Goal: Book appointment/travel/reservation

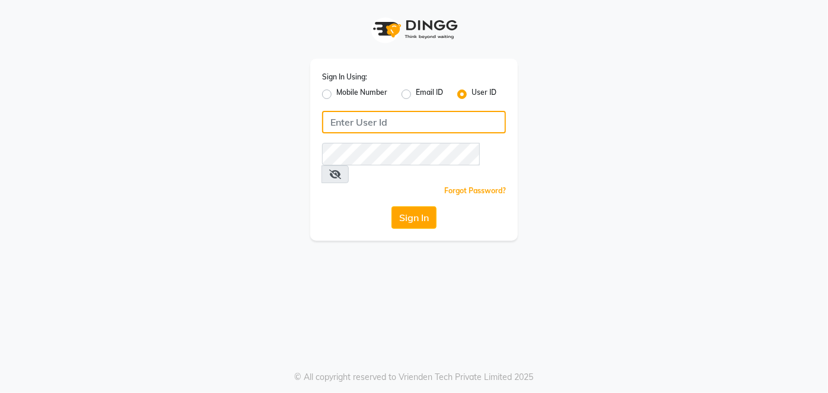
click at [355, 122] on input "Username" at bounding box center [414, 122] width 184 height 23
type input "[PERSON_NAME]"
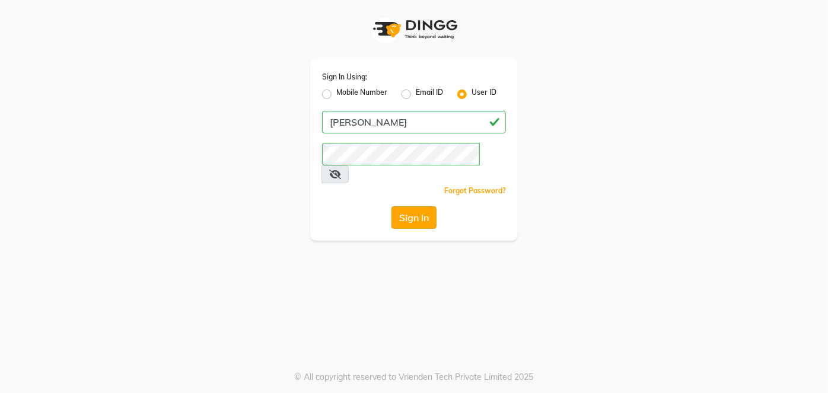
click at [400, 206] on button "Sign In" at bounding box center [413, 217] width 45 height 23
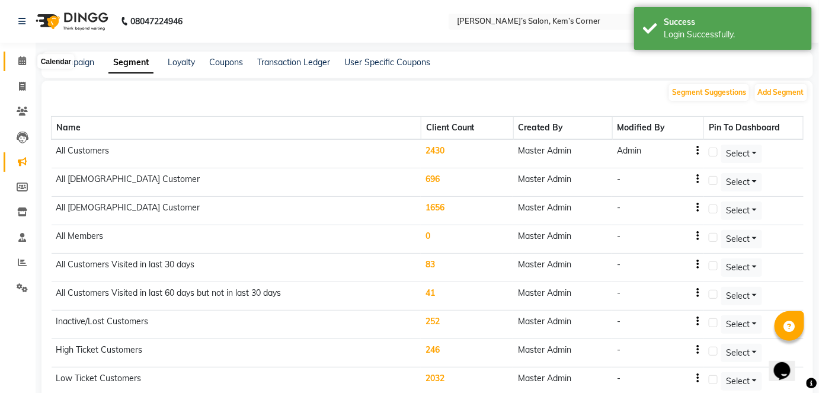
drag, startPoint x: 21, startPoint y: 59, endPoint x: 28, endPoint y: 60, distance: 7.1
click at [22, 60] on icon at bounding box center [22, 60] width 8 height 9
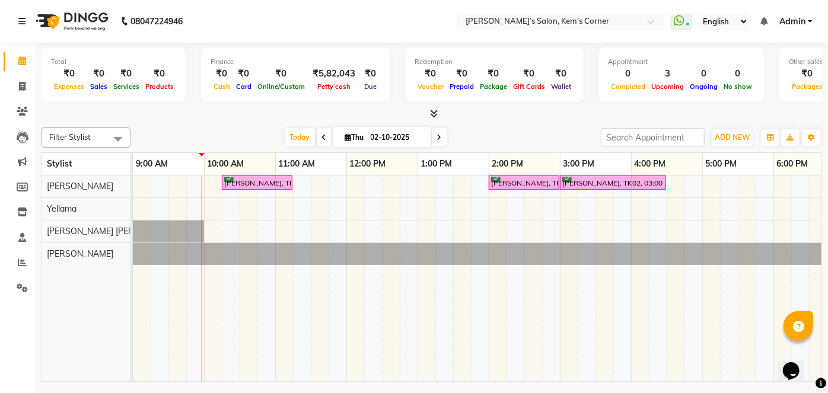
click at [378, 138] on input "02-10-2025" at bounding box center [396, 138] width 59 height 18
select select "10"
select select "2025"
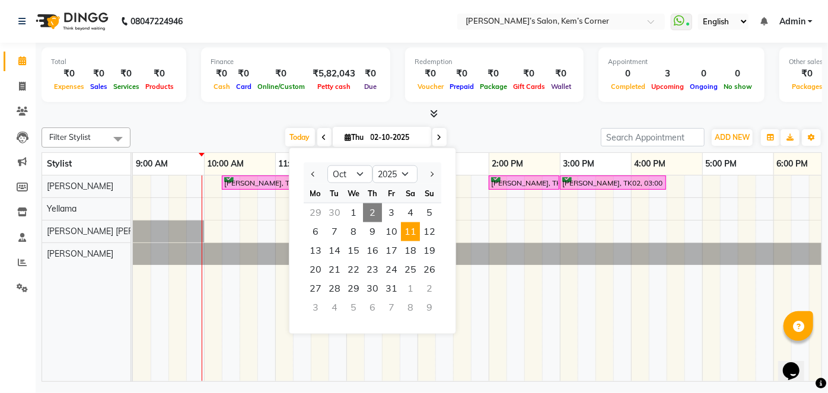
click at [411, 231] on span "11" at bounding box center [410, 231] width 19 height 19
type input "[DATE]"
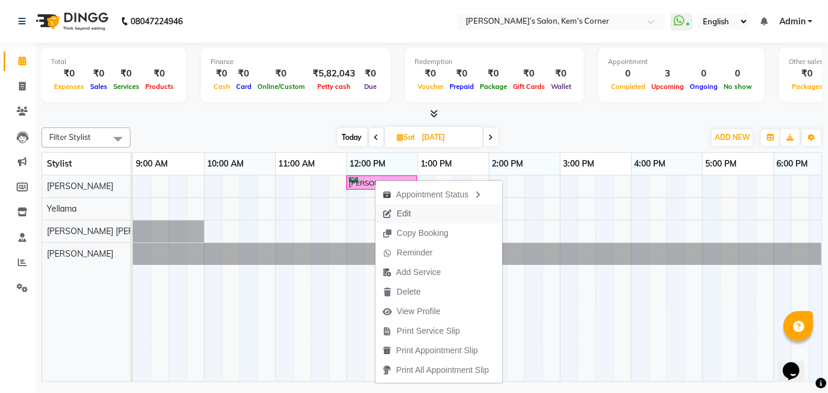
click at [404, 214] on span "Edit" at bounding box center [404, 213] width 14 height 12
select select "tentative"
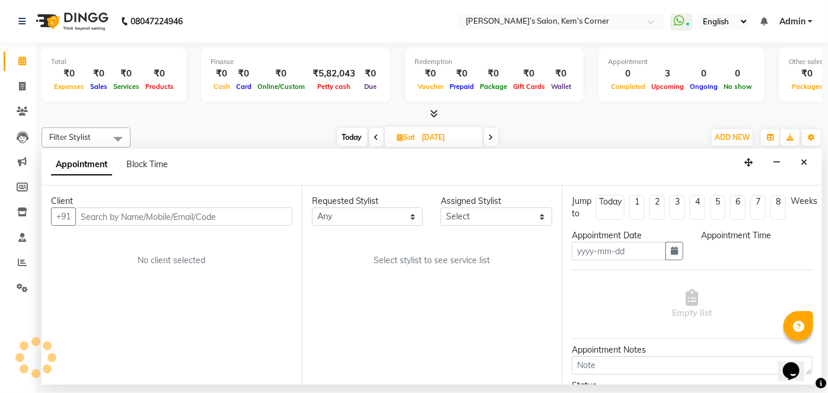
type input "[DATE]"
select select "50293"
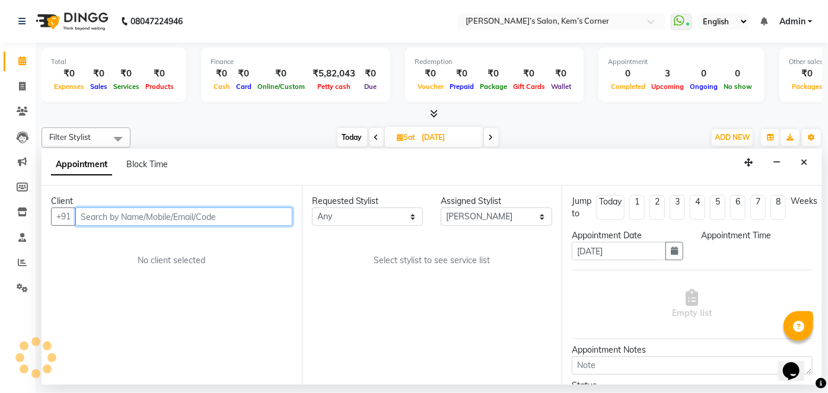
select select "confirm booking"
select select "720"
select select "3254"
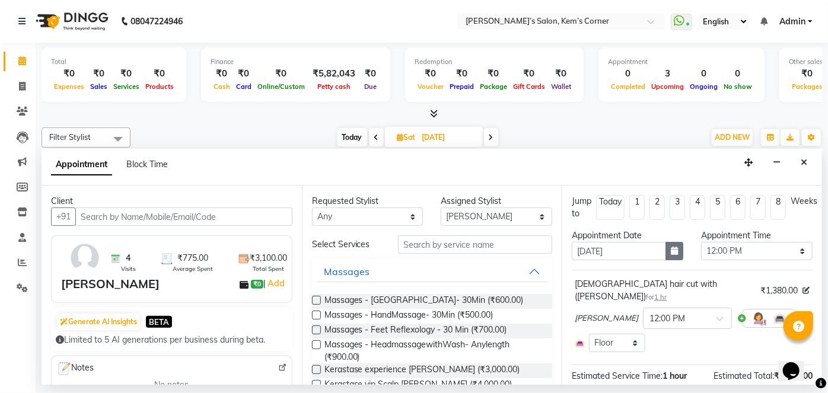
click at [665, 252] on button "button" at bounding box center [674, 251] width 18 height 18
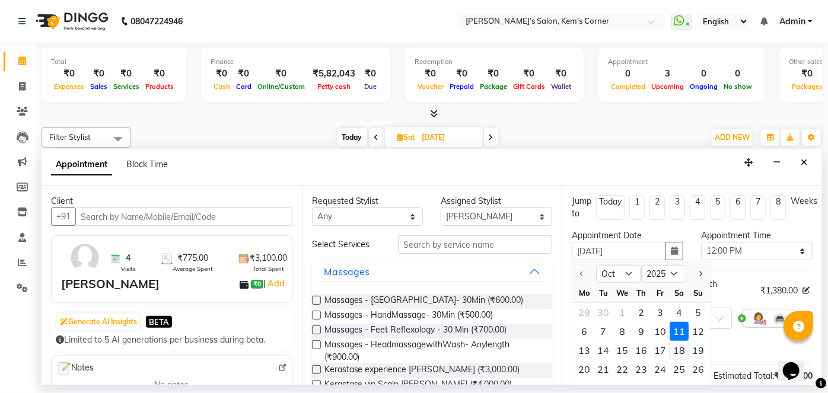
click at [681, 353] on div "18" at bounding box center [678, 350] width 19 height 19
type input "[DATE]"
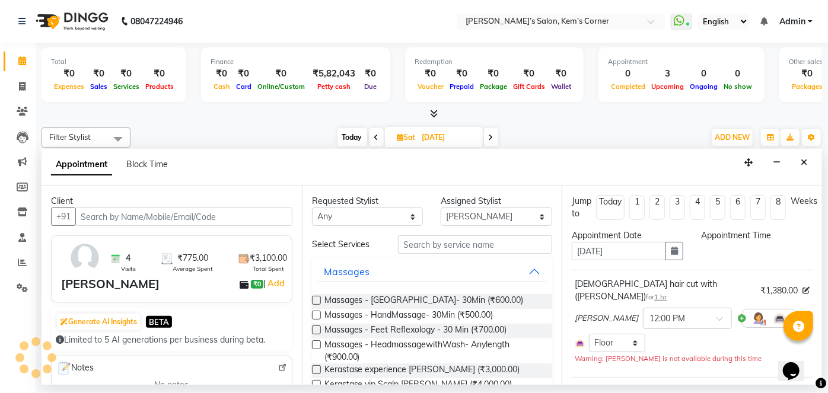
select select "720"
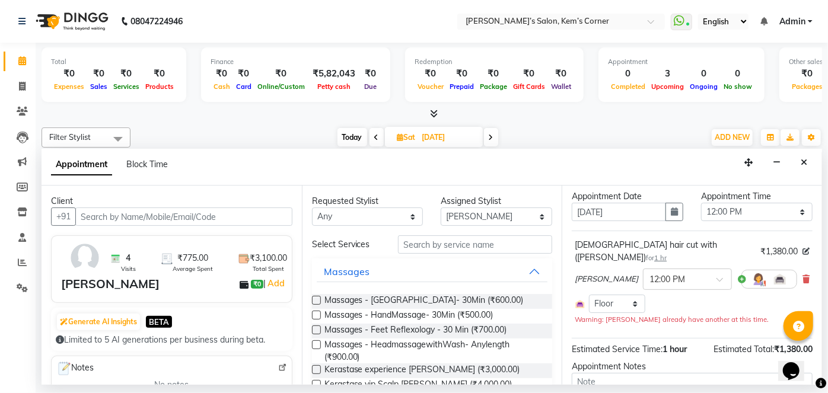
scroll to position [107, 0]
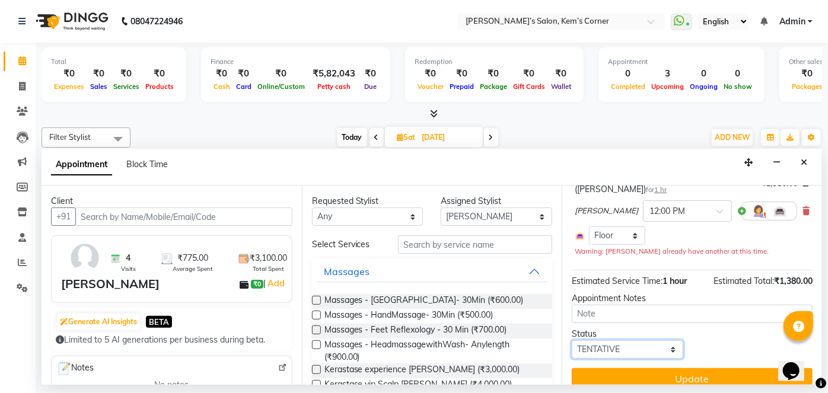
click at [651, 340] on select "Select TENTATIVE CONFIRM UPCOMING" at bounding box center [627, 349] width 111 height 18
select select "confirm booking"
click at [572, 340] on select "Select TENTATIVE CONFIRM UPCOMING" at bounding box center [627, 349] width 111 height 18
drag, startPoint x: 627, startPoint y: 365, endPoint x: 640, endPoint y: 357, distance: 14.6
click at [628, 368] on button "Update" at bounding box center [692, 378] width 241 height 21
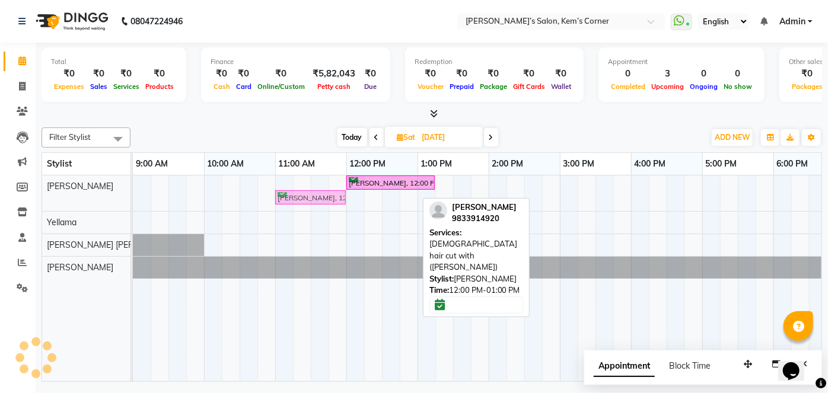
drag, startPoint x: 358, startPoint y: 196, endPoint x: 297, endPoint y: 174, distance: 64.9
click at [293, 175] on div "[PERSON_NAME], 12:00 PM-01:15 PM, 3TENX TREATMENT SPSA [PERSON_NAME], 12:00 PM-…" at bounding box center [595, 278] width 925 height 206
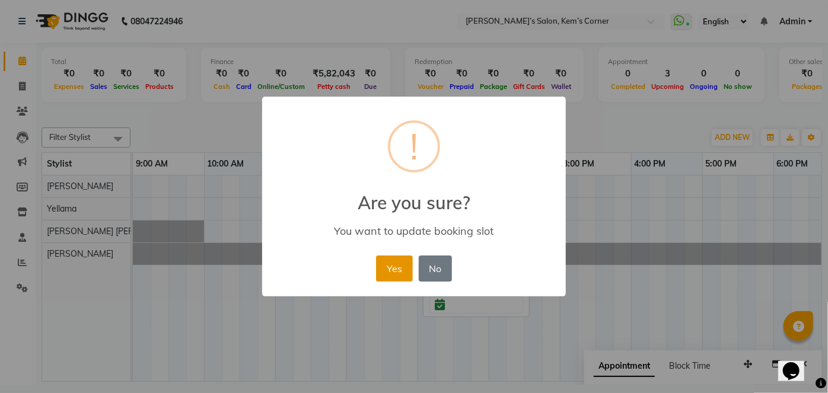
click at [389, 270] on button "Yes" at bounding box center [394, 269] width 36 height 26
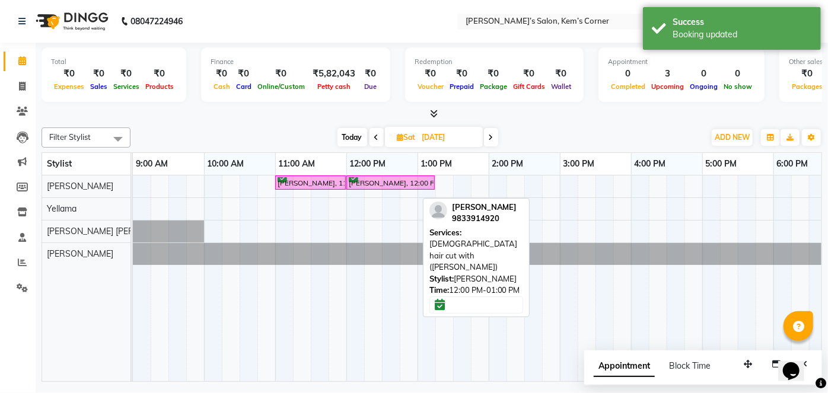
drag, startPoint x: 430, startPoint y: 130, endPoint x: 427, endPoint y: 144, distance: 14.5
click at [429, 133] on input "[DATE]" at bounding box center [448, 138] width 59 height 18
select select "10"
select select "2025"
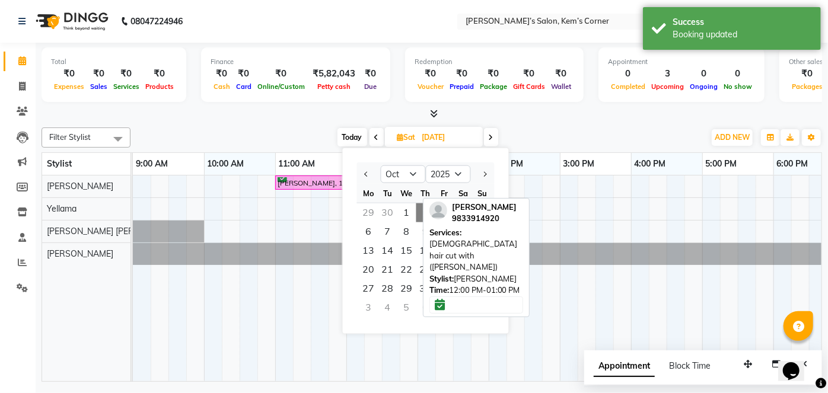
click at [488, 134] on span at bounding box center [491, 137] width 14 height 18
type input "[DATE]"
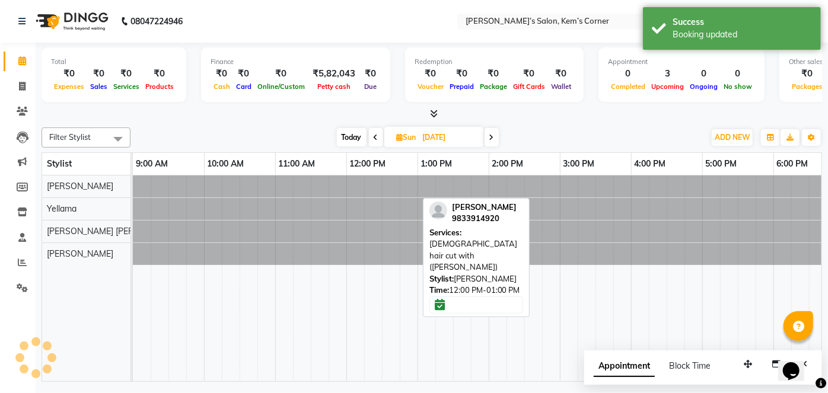
scroll to position [0, 71]
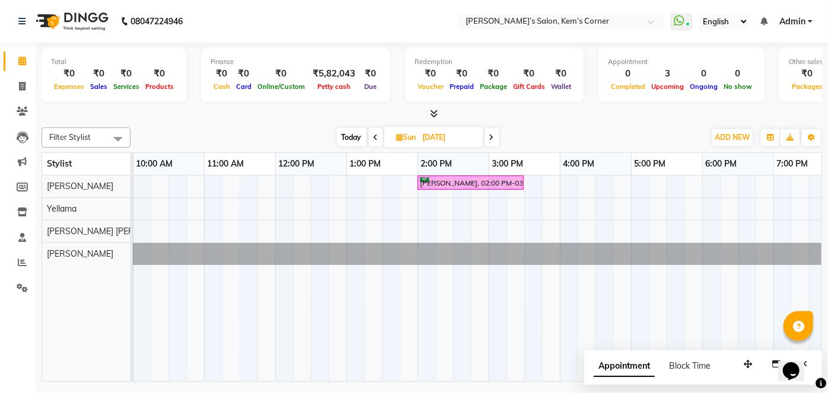
click at [423, 135] on input "[DATE]" at bounding box center [448, 138] width 59 height 18
select select "10"
select select "2025"
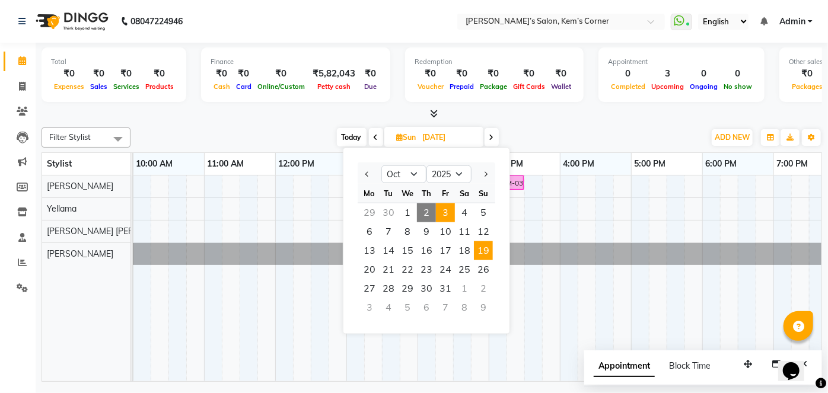
click at [446, 218] on span "3" at bounding box center [445, 212] width 19 height 19
type input "03-10-2025"
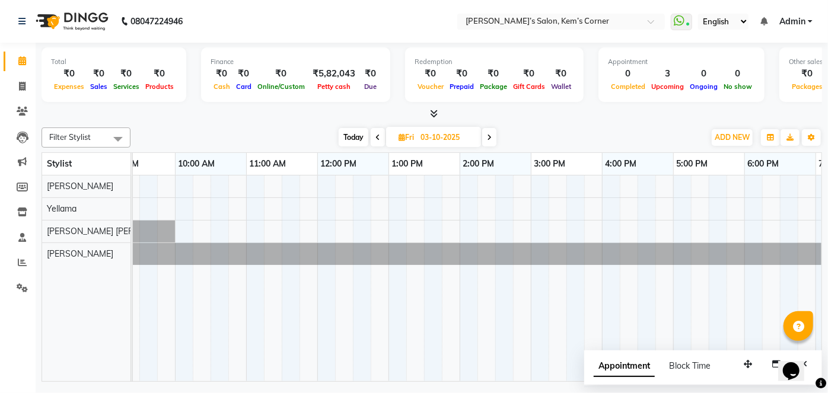
scroll to position [0, 0]
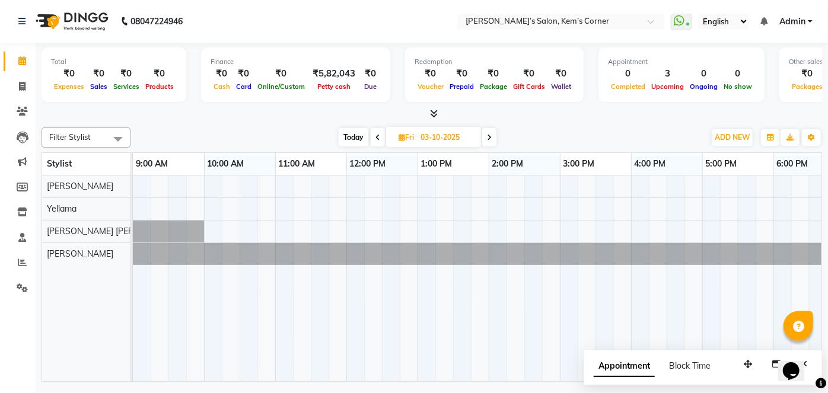
click at [359, 175] on div at bounding box center [595, 278] width 925 height 206
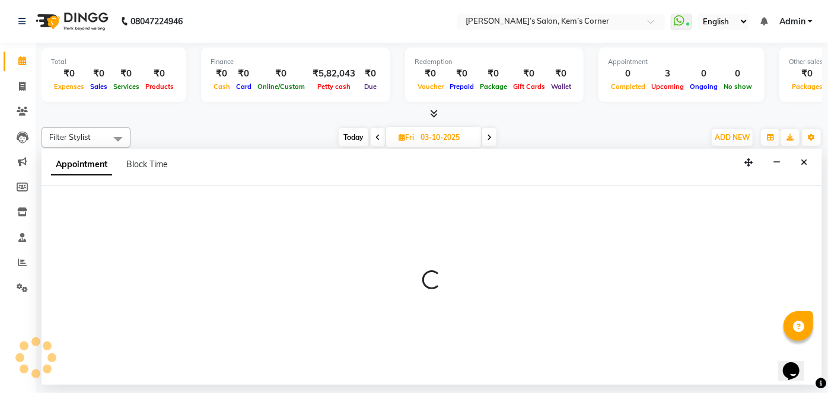
select select "50293"
select select "720"
select select "tentative"
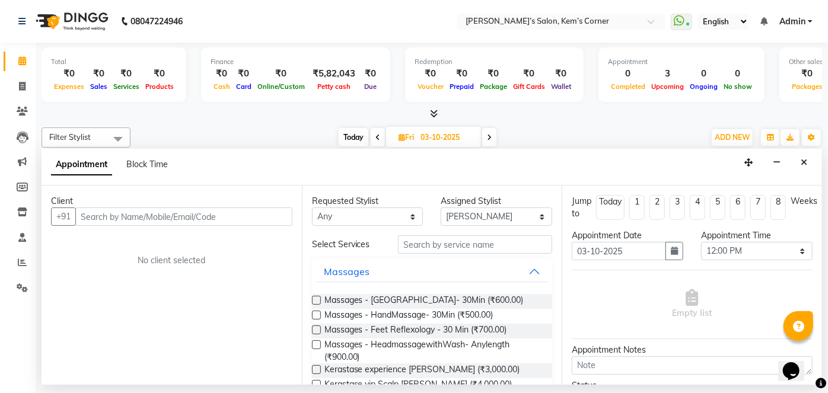
click at [237, 215] on input "text" at bounding box center [183, 216] width 217 height 18
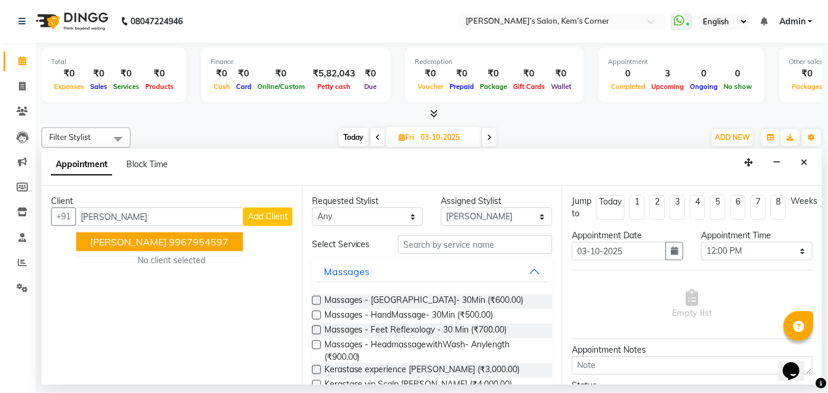
click at [169, 242] on ngb-highlight "9967954597" at bounding box center [198, 242] width 59 height 12
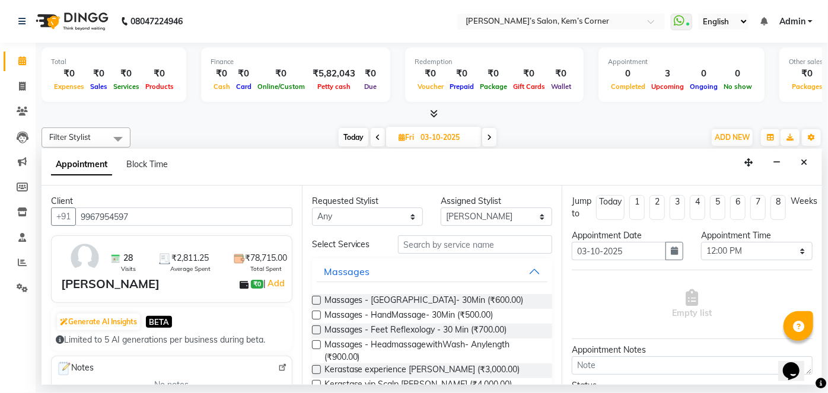
type input "9967954597"
drag, startPoint x: 427, startPoint y: 245, endPoint x: 442, endPoint y: 245, distance: 14.8
click at [441, 245] on input "text" at bounding box center [475, 244] width 154 height 18
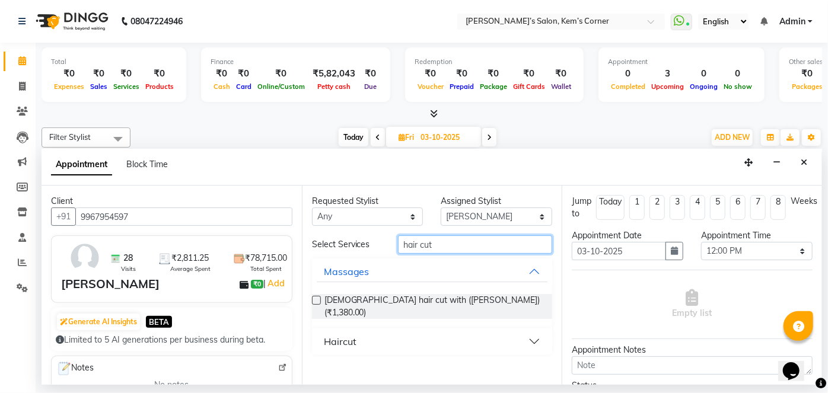
type input "hair cut"
click at [532, 331] on button "Haircut" at bounding box center [432, 341] width 231 height 21
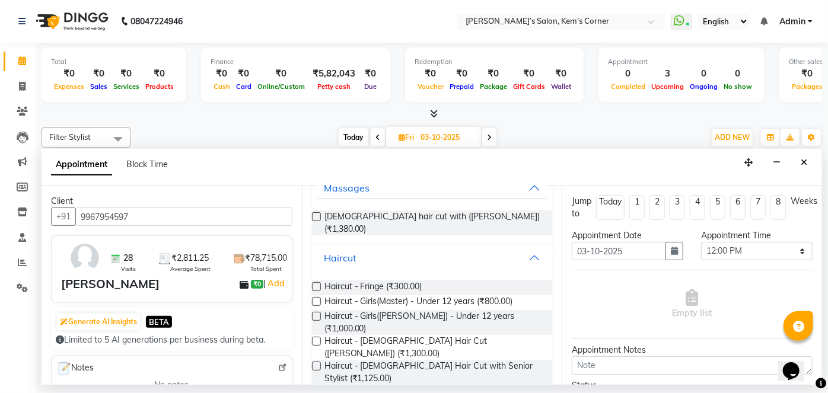
scroll to position [161, 0]
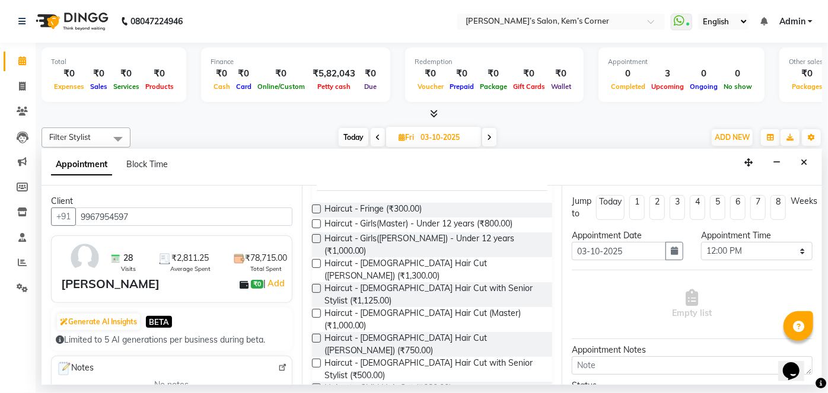
drag, startPoint x: 461, startPoint y: 293, endPoint x: 486, endPoint y: 296, distance: 25.1
click at [471, 332] on span "Haircut - [DEMOGRAPHIC_DATA] Hair Cut ([PERSON_NAME]) (₹750.00)" at bounding box center [433, 344] width 219 height 25
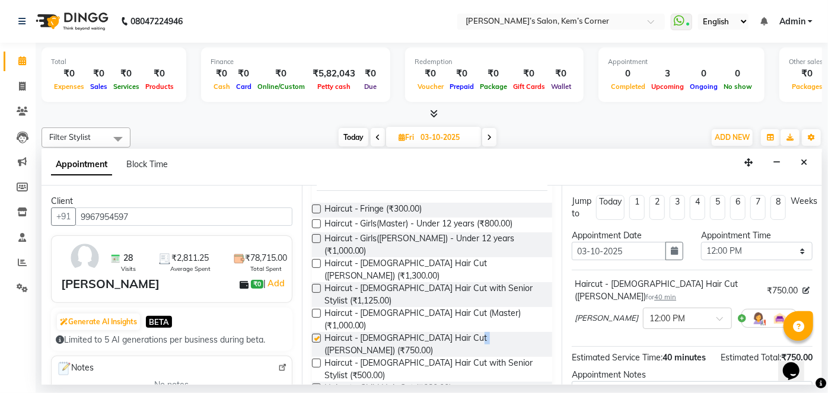
checkbox input "false"
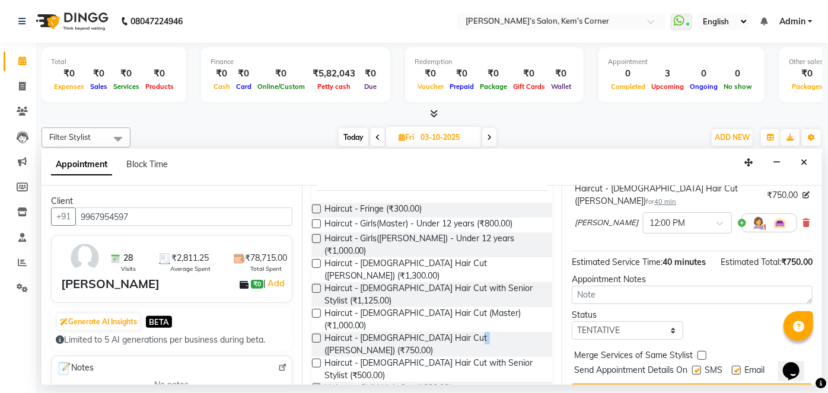
scroll to position [107, 0]
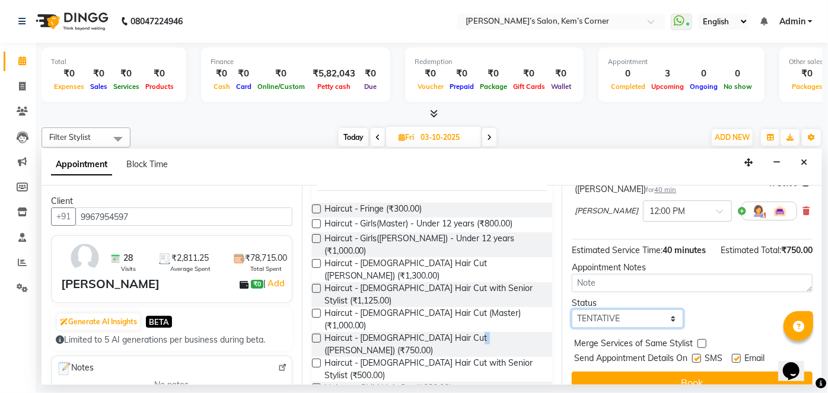
click at [653, 316] on select "Select TENTATIVE CONFIRM UPCOMING" at bounding box center [627, 318] width 111 height 18
select select "confirm booking"
click at [572, 309] on select "Select TENTATIVE CONFIRM UPCOMING" at bounding box center [627, 318] width 111 height 18
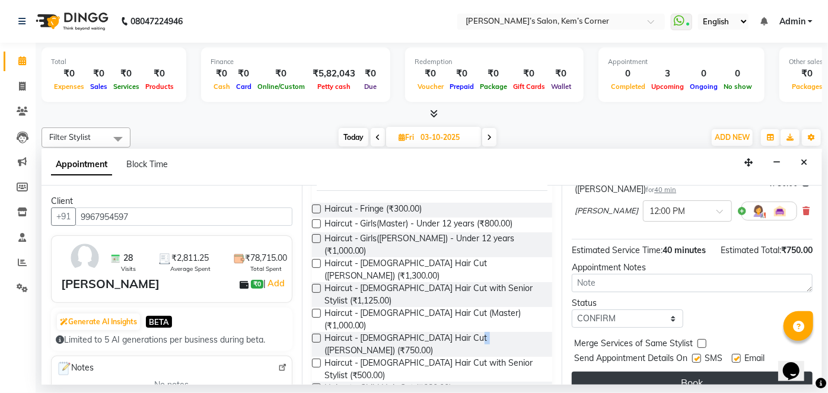
click at [633, 373] on button "Book" at bounding box center [692, 382] width 241 height 21
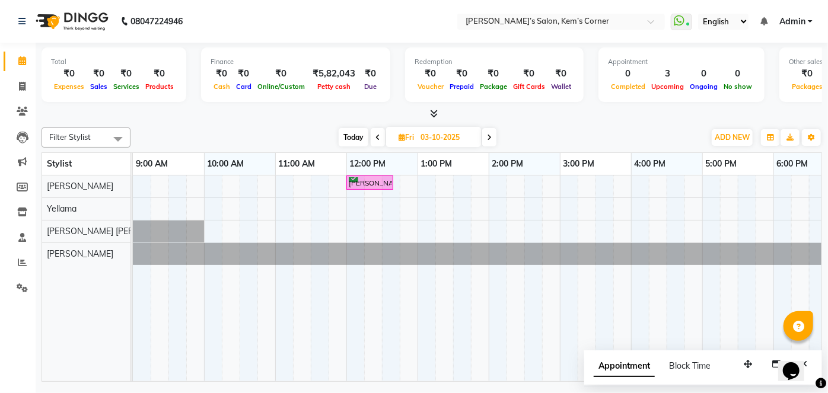
click at [434, 132] on input "03-10-2025" at bounding box center [446, 138] width 59 height 18
select select "10"
select select "2025"
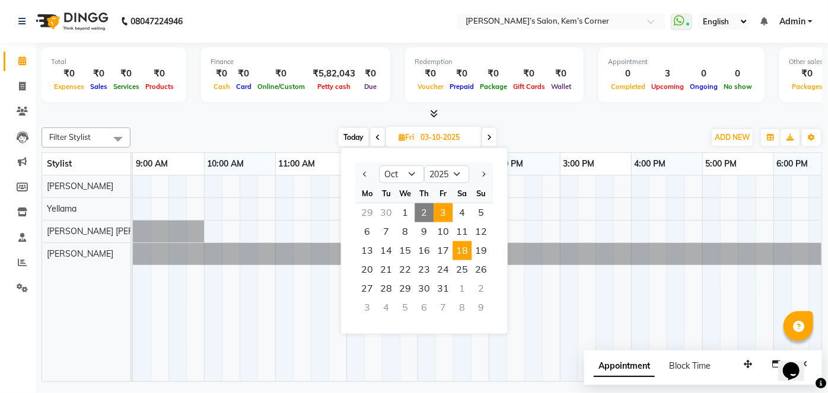
click at [465, 250] on span "18" at bounding box center [461, 250] width 19 height 19
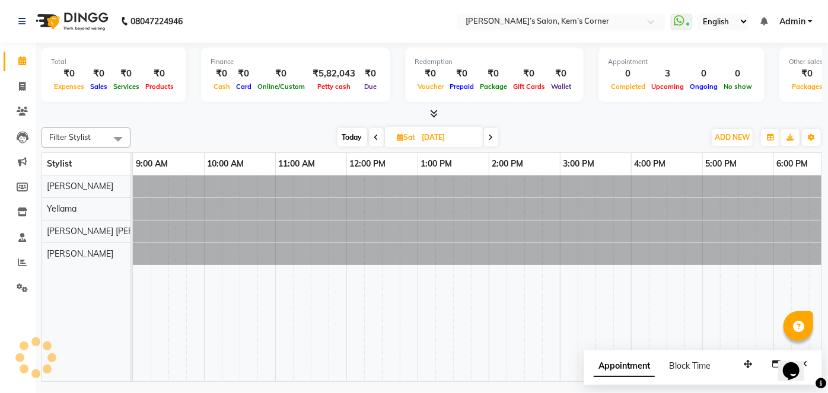
scroll to position [0, 71]
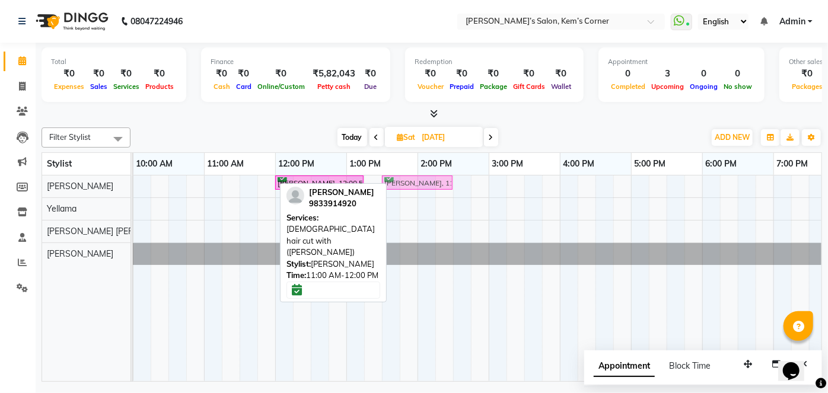
drag, startPoint x: 241, startPoint y: 182, endPoint x: 414, endPoint y: 191, distance: 173.3
click at [414, 191] on div "[PERSON_NAME], 11:00 AM-12:00 PM, [DEMOGRAPHIC_DATA] hair cut with ([PERSON_NAM…" at bounding box center [524, 278] width 925 height 206
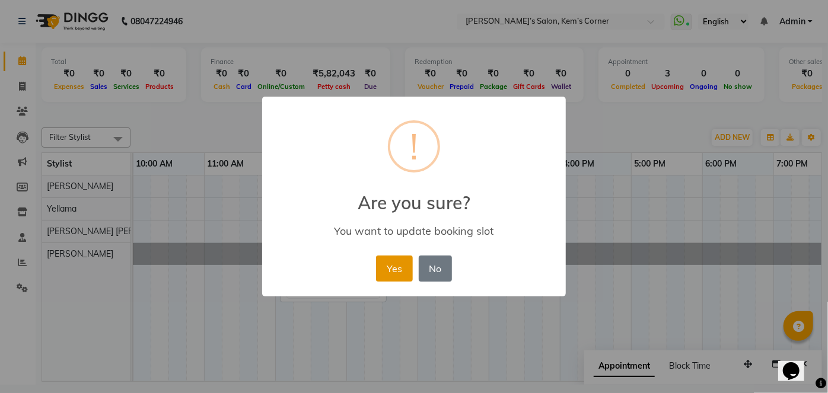
click at [397, 270] on button "Yes" at bounding box center [394, 269] width 36 height 26
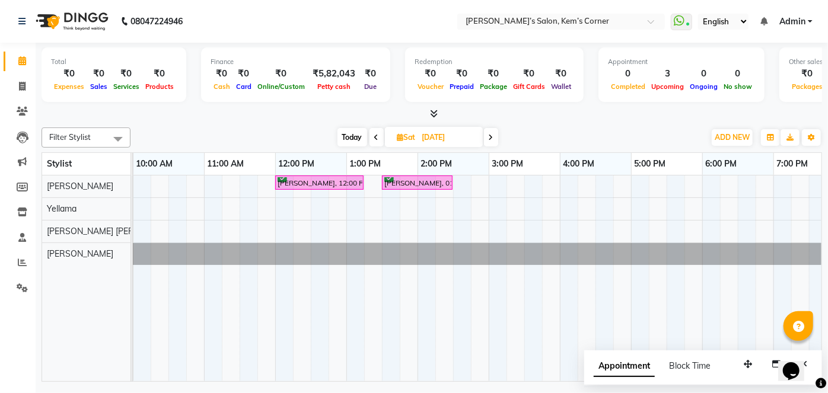
click at [351, 139] on span "Today" at bounding box center [352, 137] width 30 height 18
type input "02-10-2025"
